Goal: Task Accomplishment & Management: Use online tool/utility

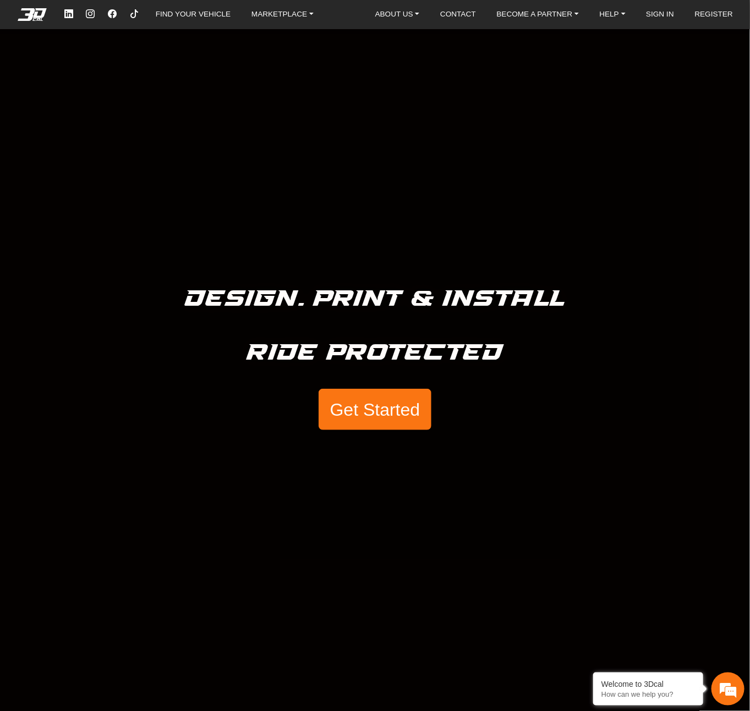
click at [374, 403] on button "Get Started" at bounding box center [375, 410] width 112 height 42
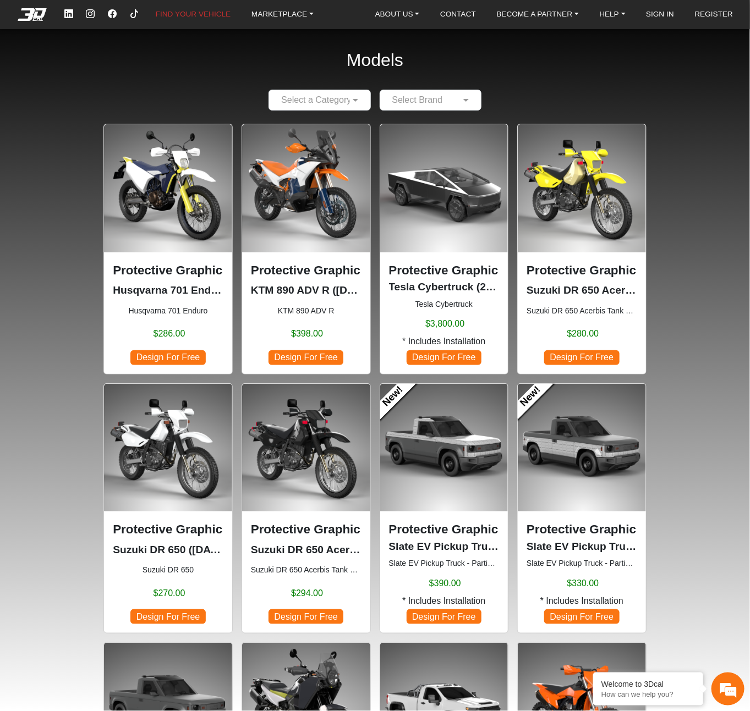
click at [313, 103] on input "text" at bounding box center [309, 100] width 68 height 13
click at [306, 123] on span "Motorcycles" at bounding box center [298, 121] width 47 height 9
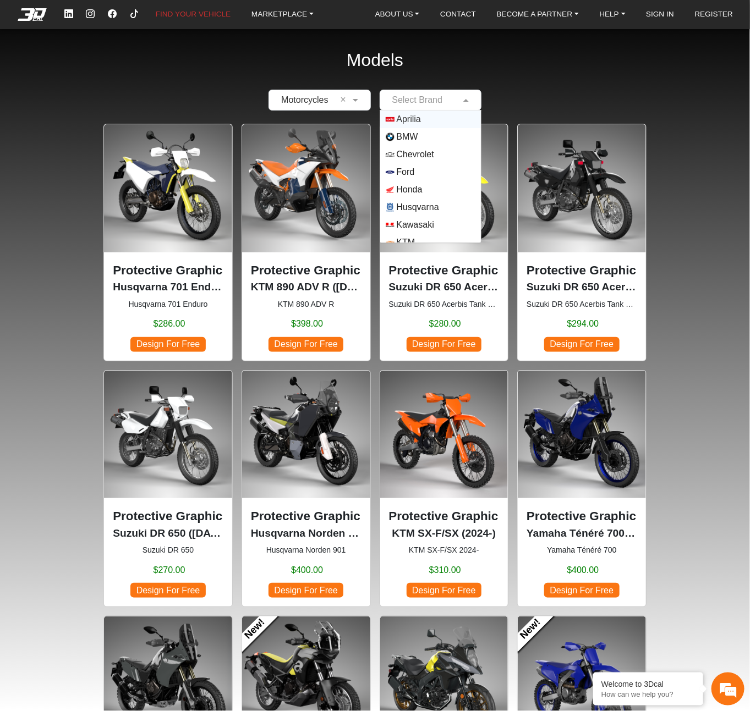
click at [419, 104] on input "text" at bounding box center [420, 100] width 68 height 13
click at [407, 229] on span "Yamaha" at bounding box center [413, 234] width 32 height 13
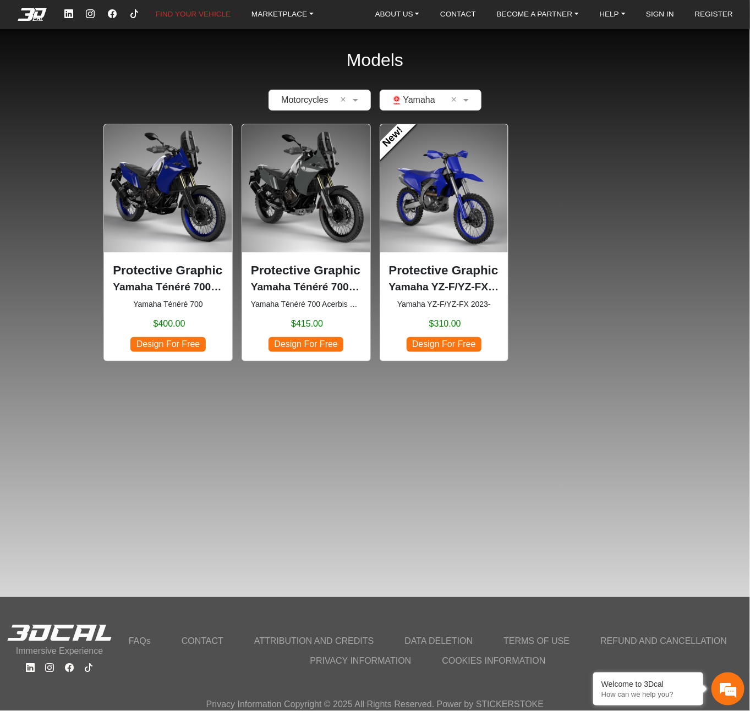
click at [166, 289] on p "Yamaha Ténéré 700 (2019-2024)" at bounding box center [168, 287] width 111 height 16
click at [173, 344] on span "Design For Free" at bounding box center [167, 344] width 75 height 15
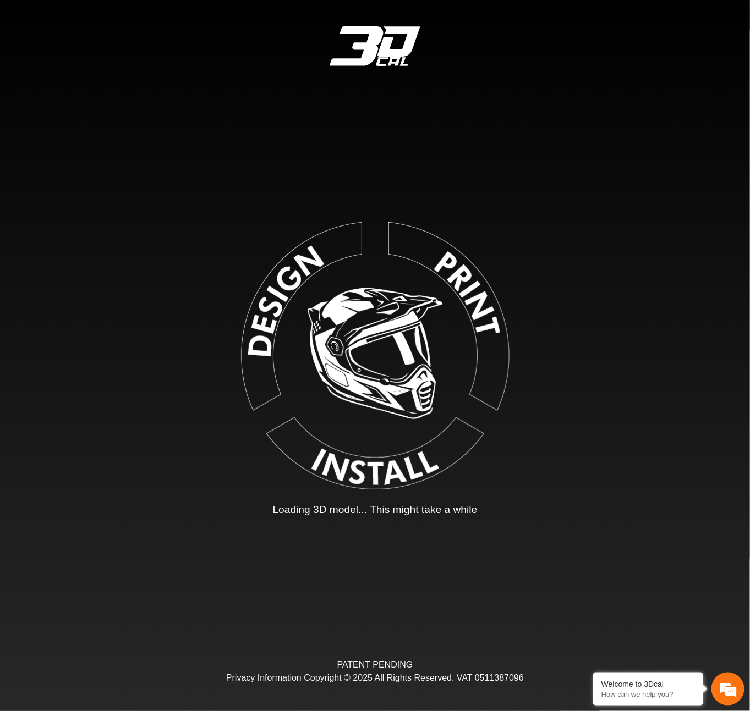
type input "*"
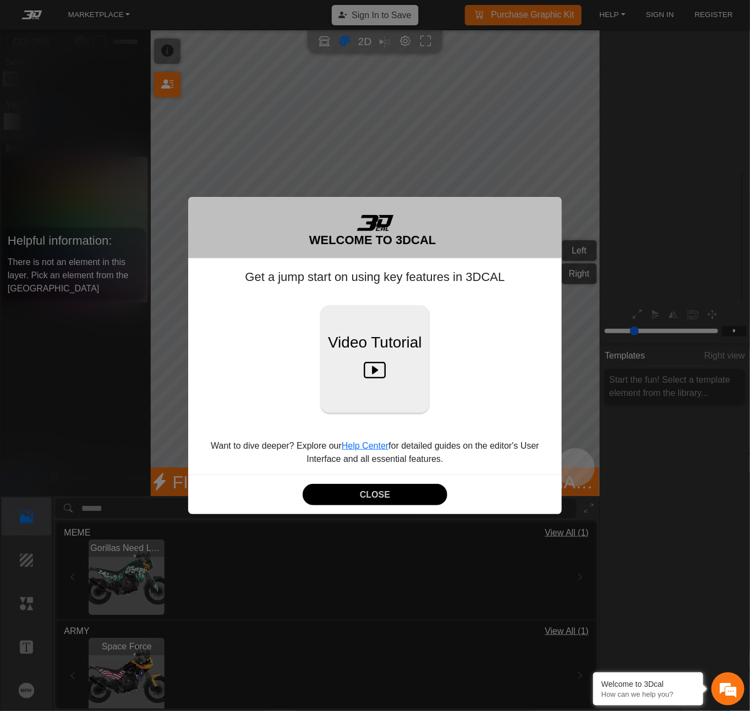
scroll to position [72, 133]
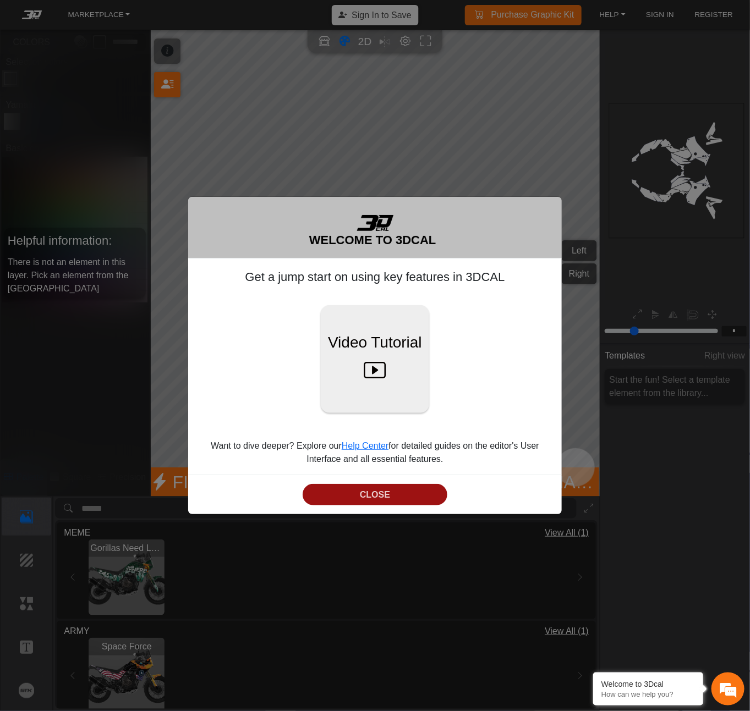
click at [368, 493] on button "CLOSE" at bounding box center [375, 494] width 144 height 21
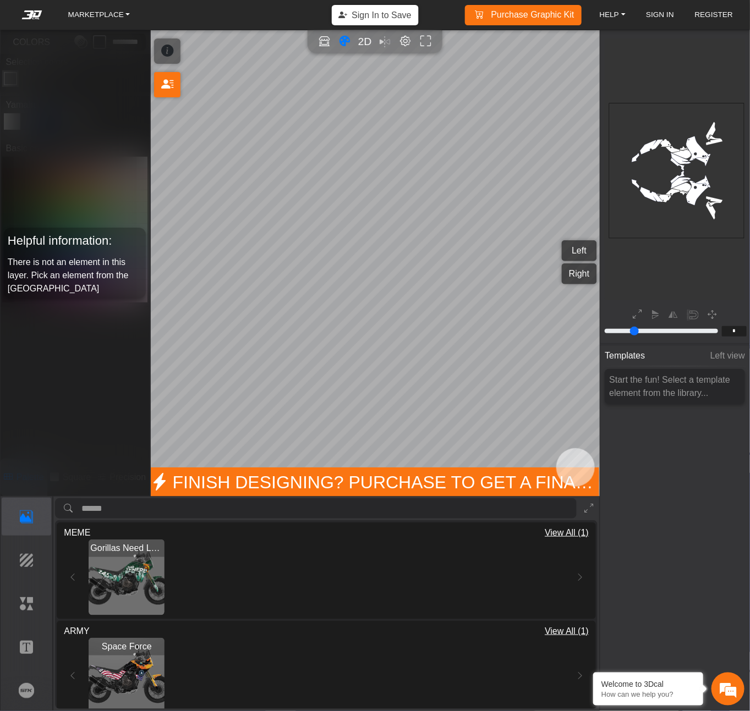
click at [136, 578] on img "View Gorillas Need Love" at bounding box center [127, 578] width 76 height 76
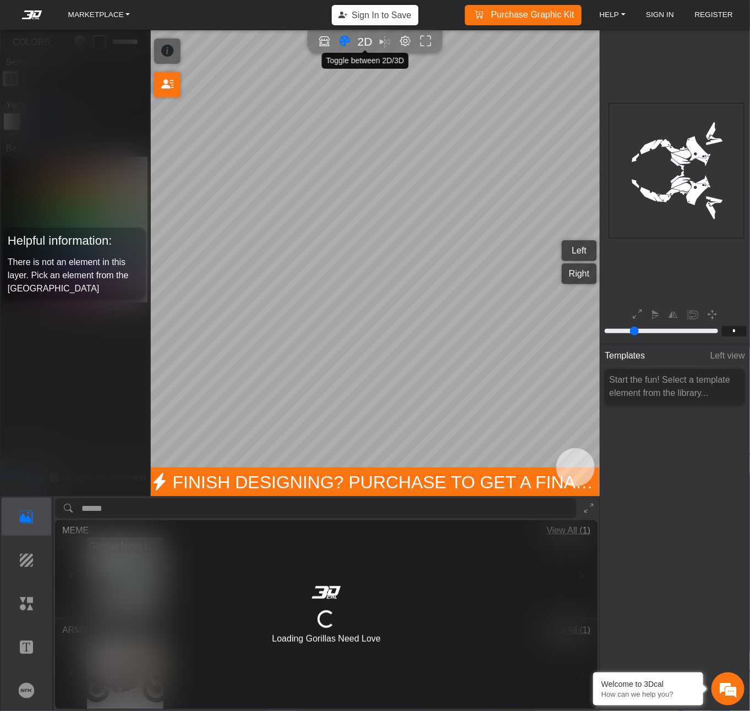
click at [370, 41] on span "2D" at bounding box center [365, 41] width 15 height 13
type input "*"
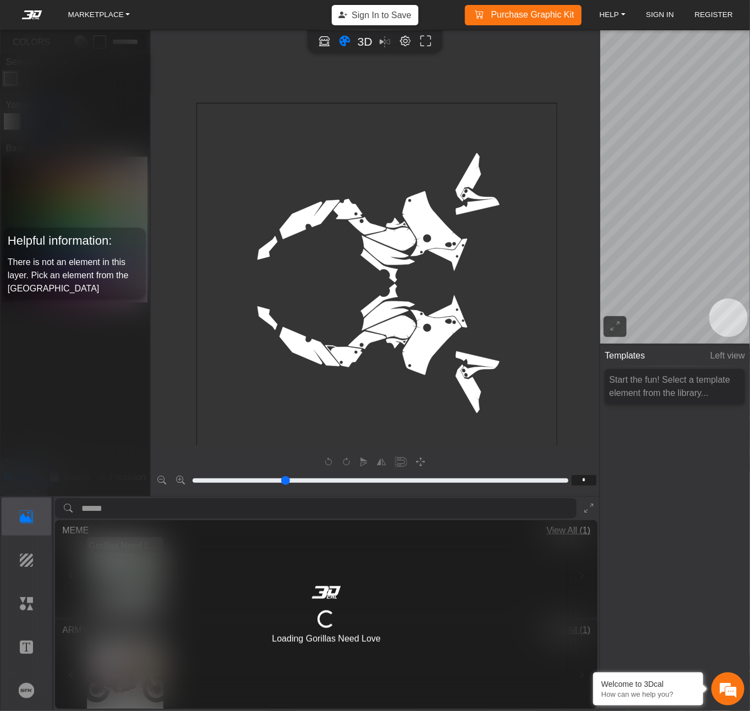
scroll to position [345, 320]
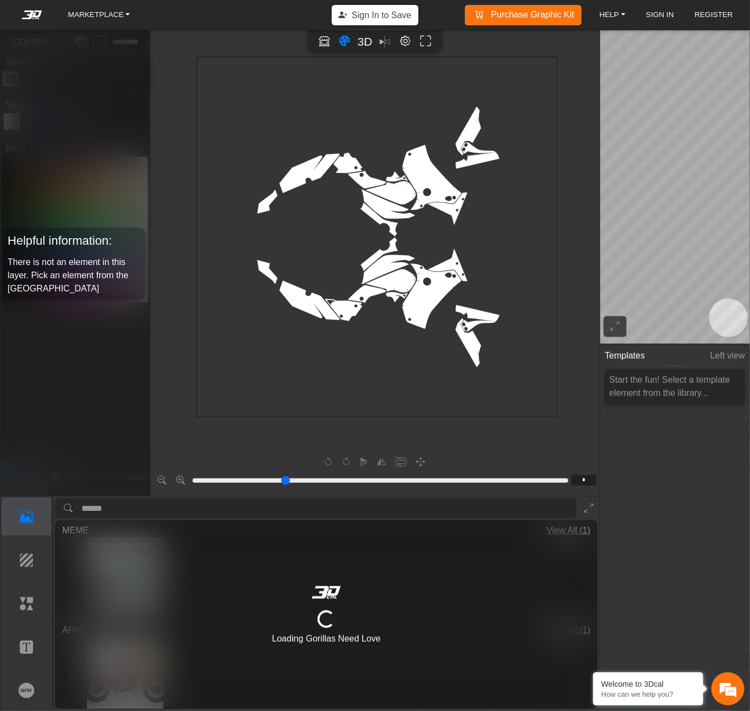
click at [397, 191] on rect at bounding box center [376, 237] width 360 height 360
click at [396, 192] on g "background_wire_template_bg" at bounding box center [376, 237] width 360 height 360
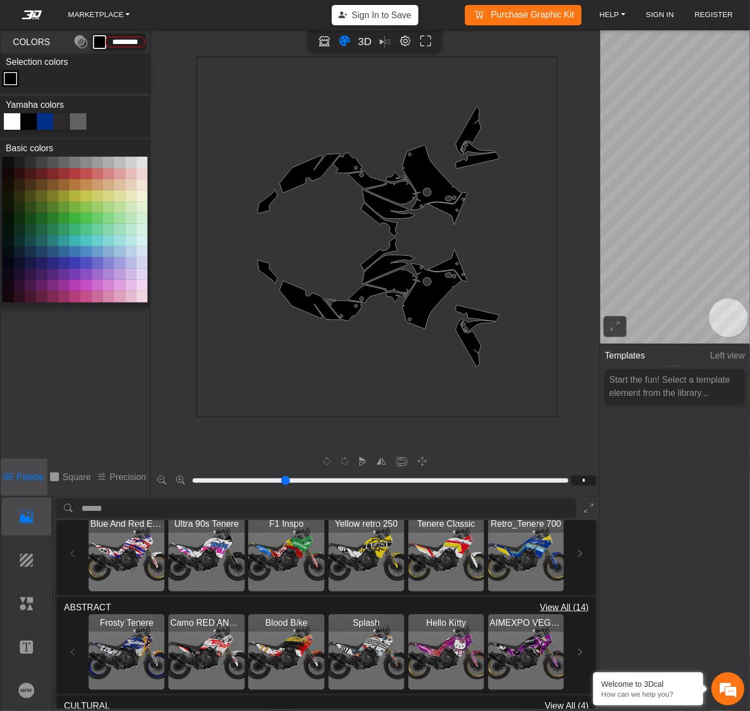
scroll to position [275, 0]
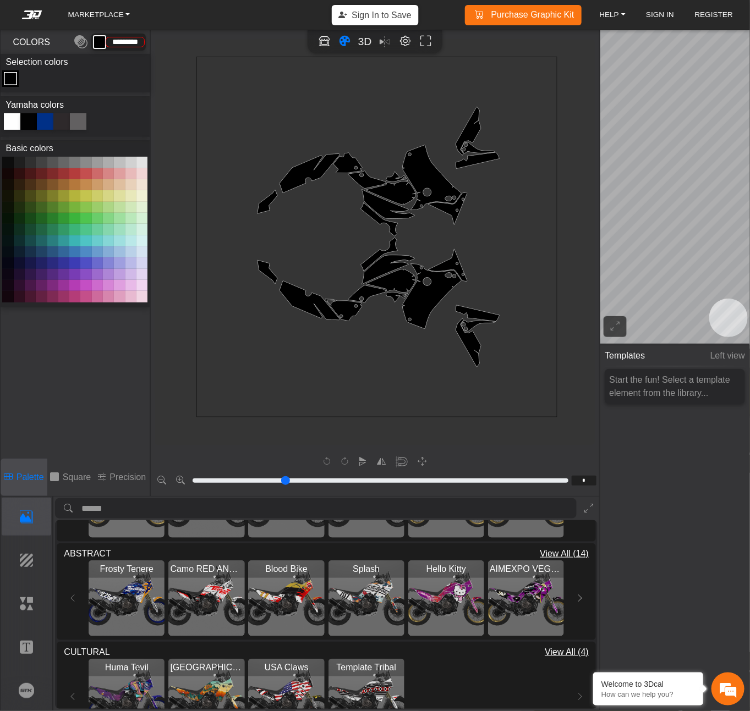
click at [145, 592] on img "View Frosty Tenere" at bounding box center [127, 599] width 76 height 76
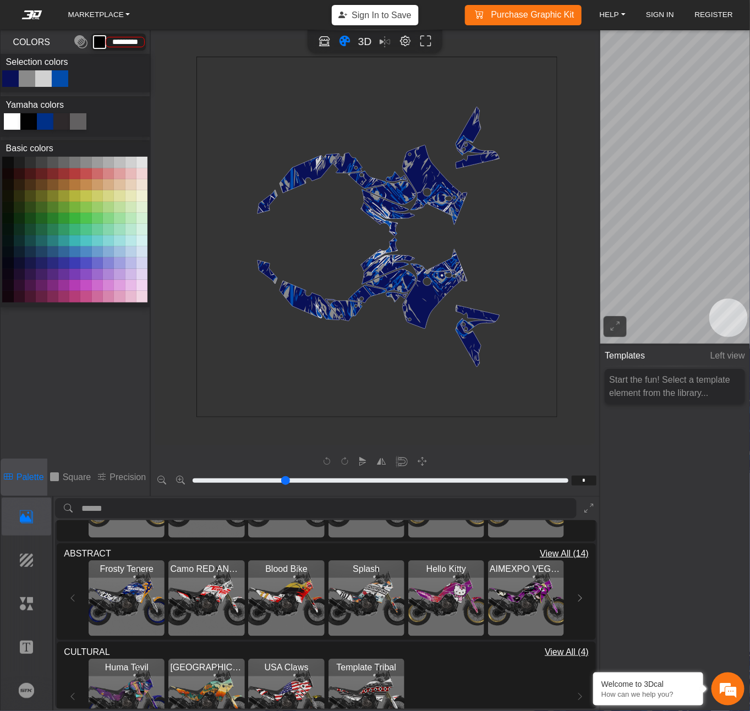
type input "*******"
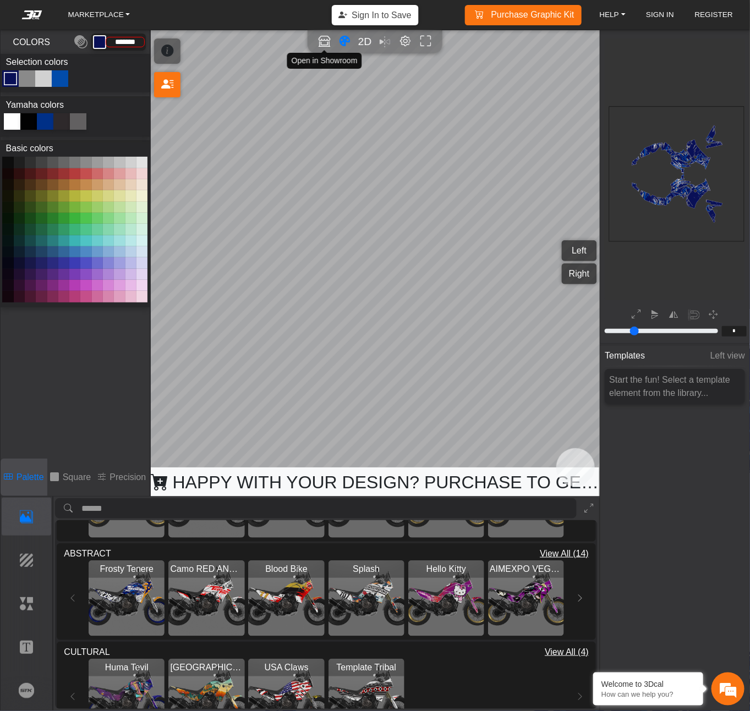
click at [326, 39] on icon "Open in Showroom" at bounding box center [325, 41] width 12 height 13
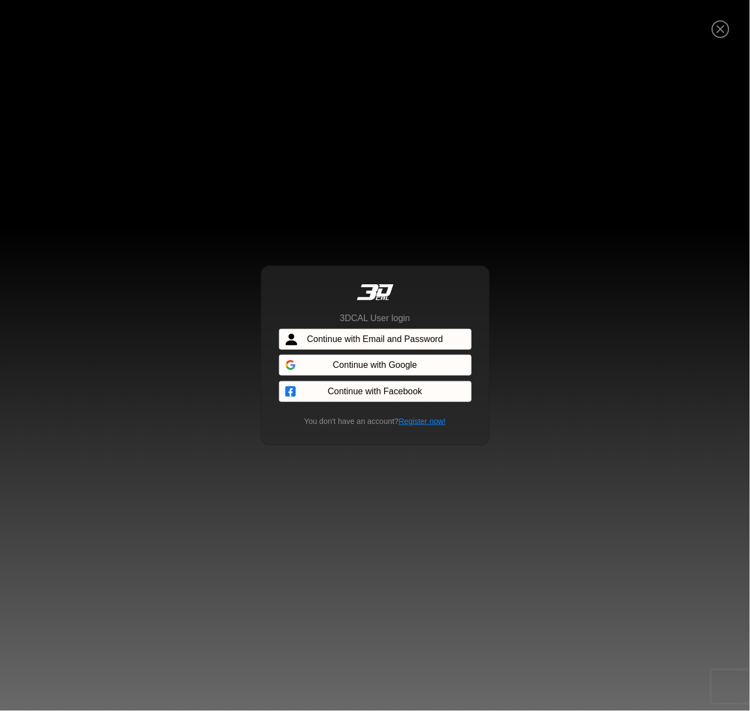
click at [392, 163] on div "3DCAL User login Continue with Email and Password Continue with Google Continue…" at bounding box center [375, 355] width 750 height 711
click at [721, 31] on icon "Close" at bounding box center [720, 30] width 18 height 20
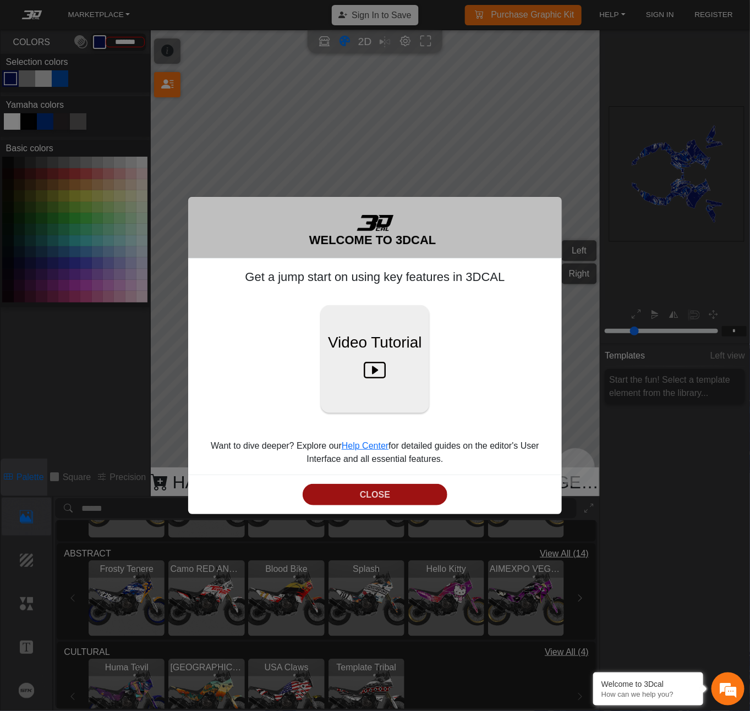
click at [381, 494] on button "CLOSE" at bounding box center [375, 494] width 144 height 21
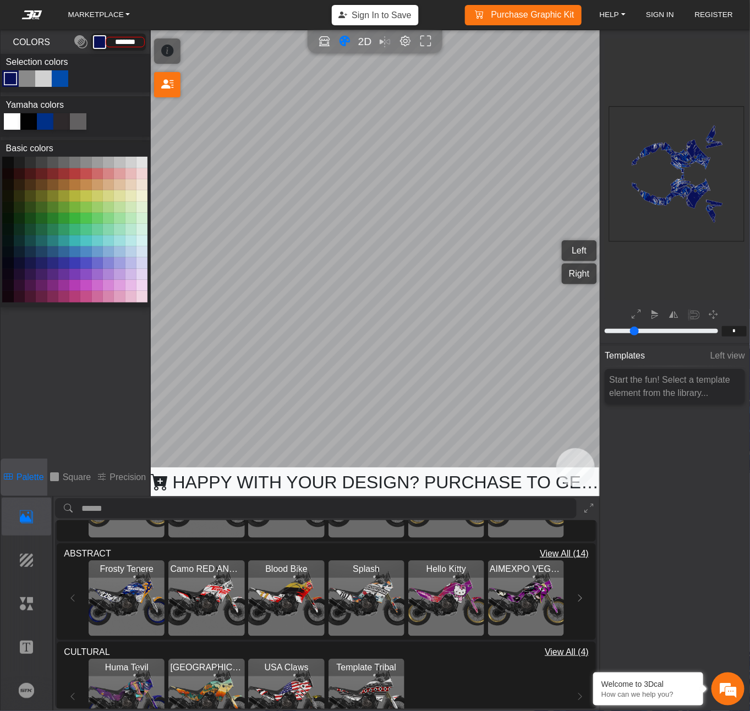
click at [656, 379] on span "Start the fun! Select a template element from the library..." at bounding box center [669, 386] width 121 height 23
click at [676, 202] on icon "background_wire_template_bg" at bounding box center [676, 173] width 405 height 405
click at [722, 352] on span "Left view" at bounding box center [727, 356] width 35 height 20
click at [721, 357] on span "Left view" at bounding box center [727, 356] width 35 height 20
click at [616, 358] on span "Templates" at bounding box center [625, 356] width 40 height 20
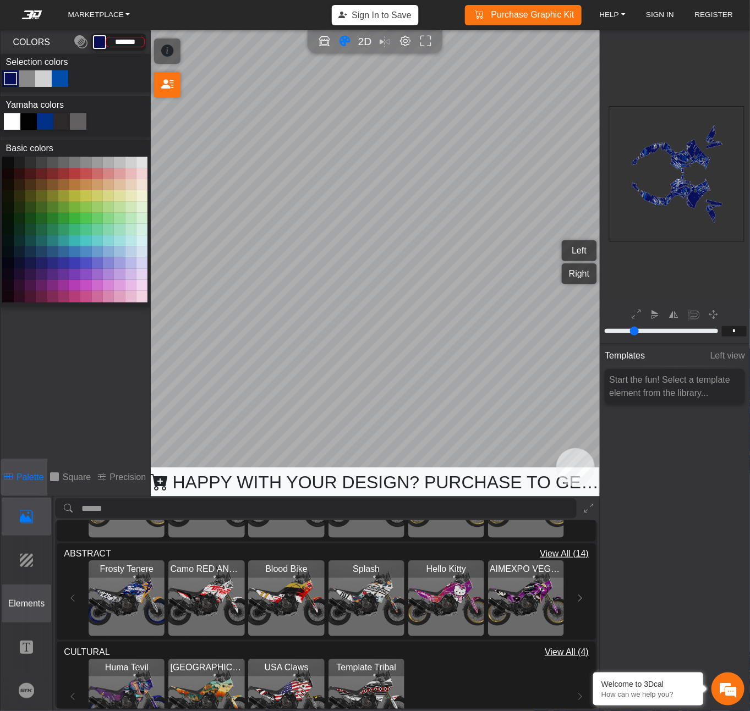
click at [34, 553] on button "Background" at bounding box center [27, 560] width 50 height 38
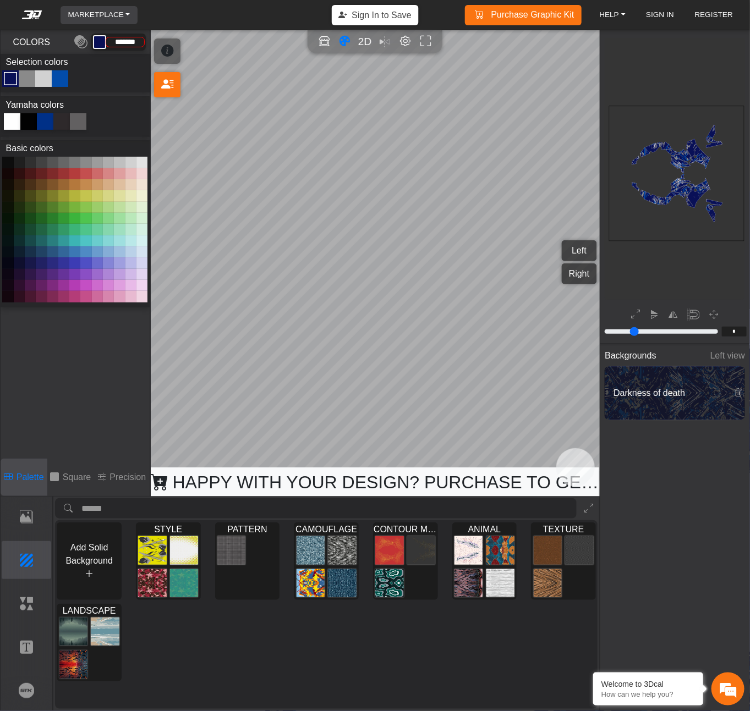
click at [115, 20] on link "MARKETPLACE" at bounding box center [99, 15] width 71 height 18
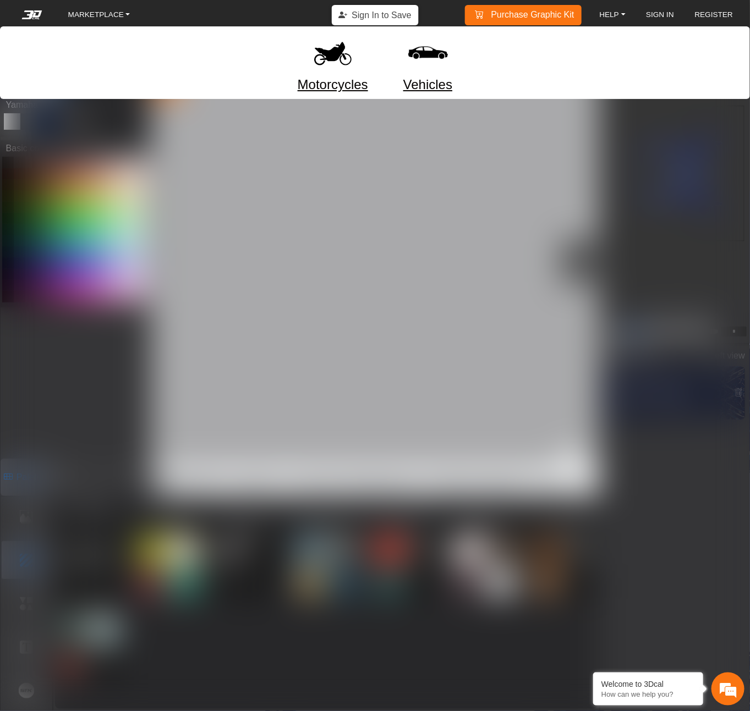
drag, startPoint x: 89, startPoint y: 11, endPoint x: 44, endPoint y: 13, distance: 44.6
click at [89, 10] on link "MARKETPLACE" at bounding box center [99, 15] width 71 height 18
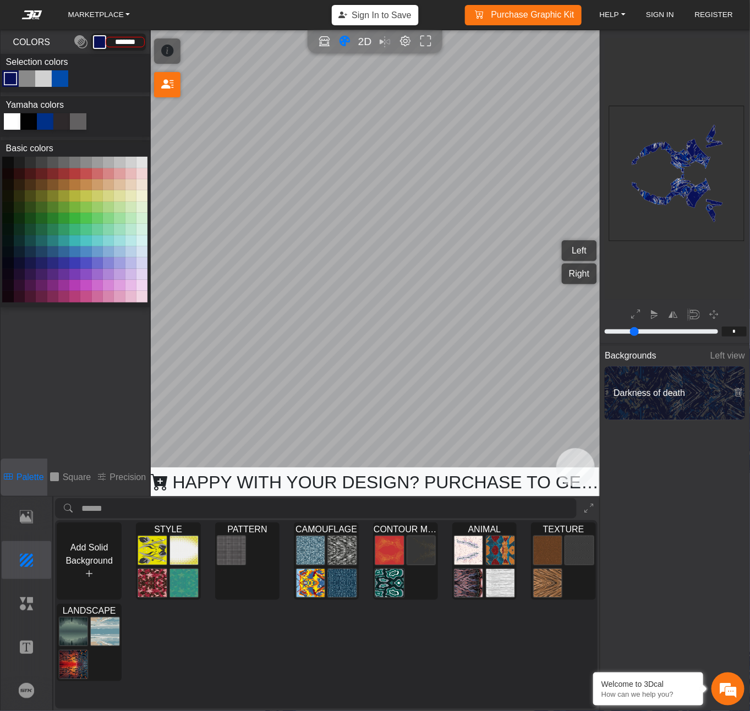
click at [44, 13] on em at bounding box center [32, 14] width 44 height 9
